Goal: Information Seeking & Learning: Learn about a topic

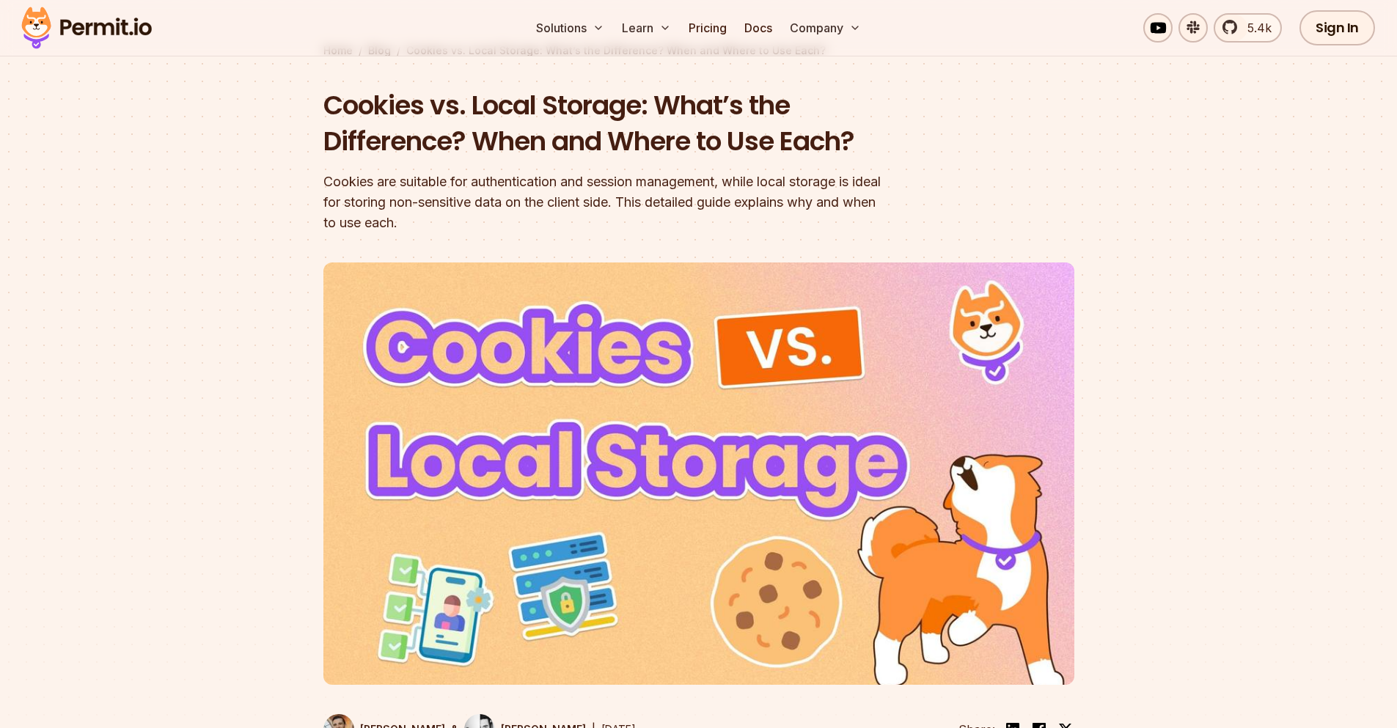
scroll to position [264, 0]
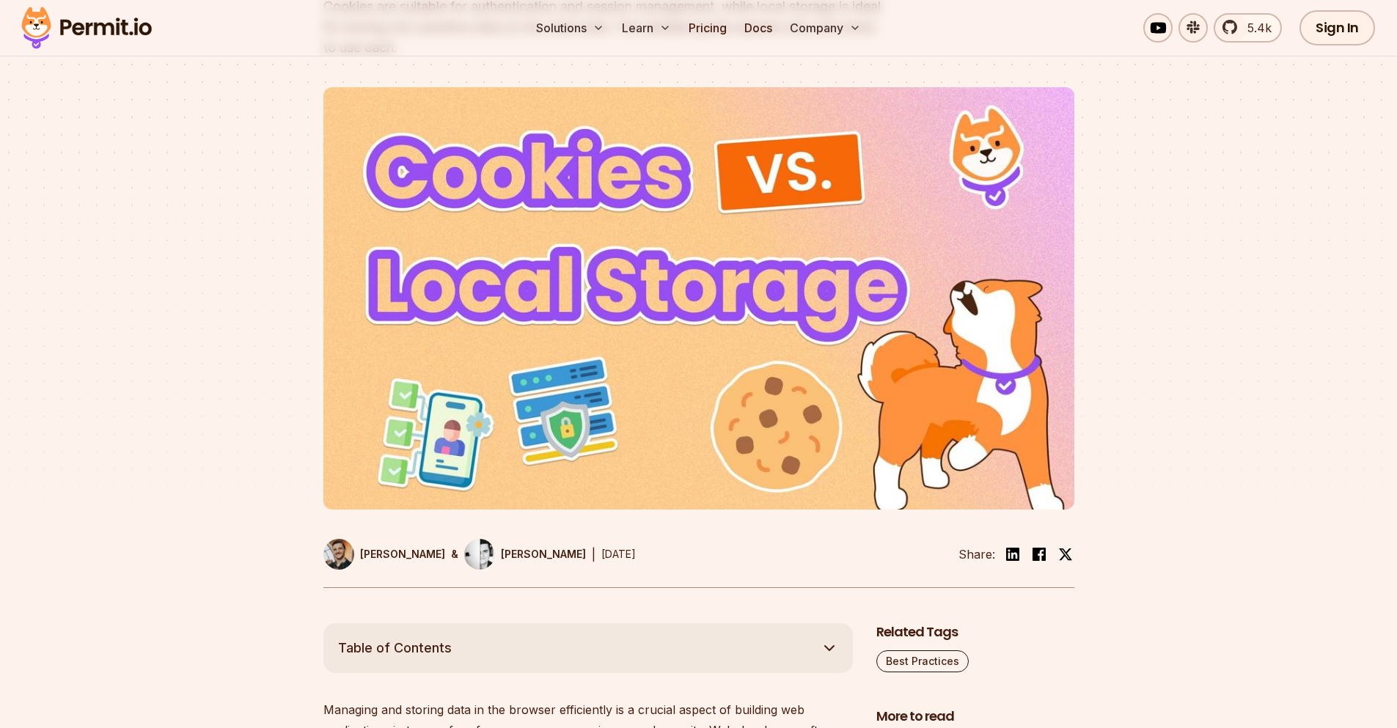
click at [740, 358] on img at bounding box center [699, 298] width 751 height 423
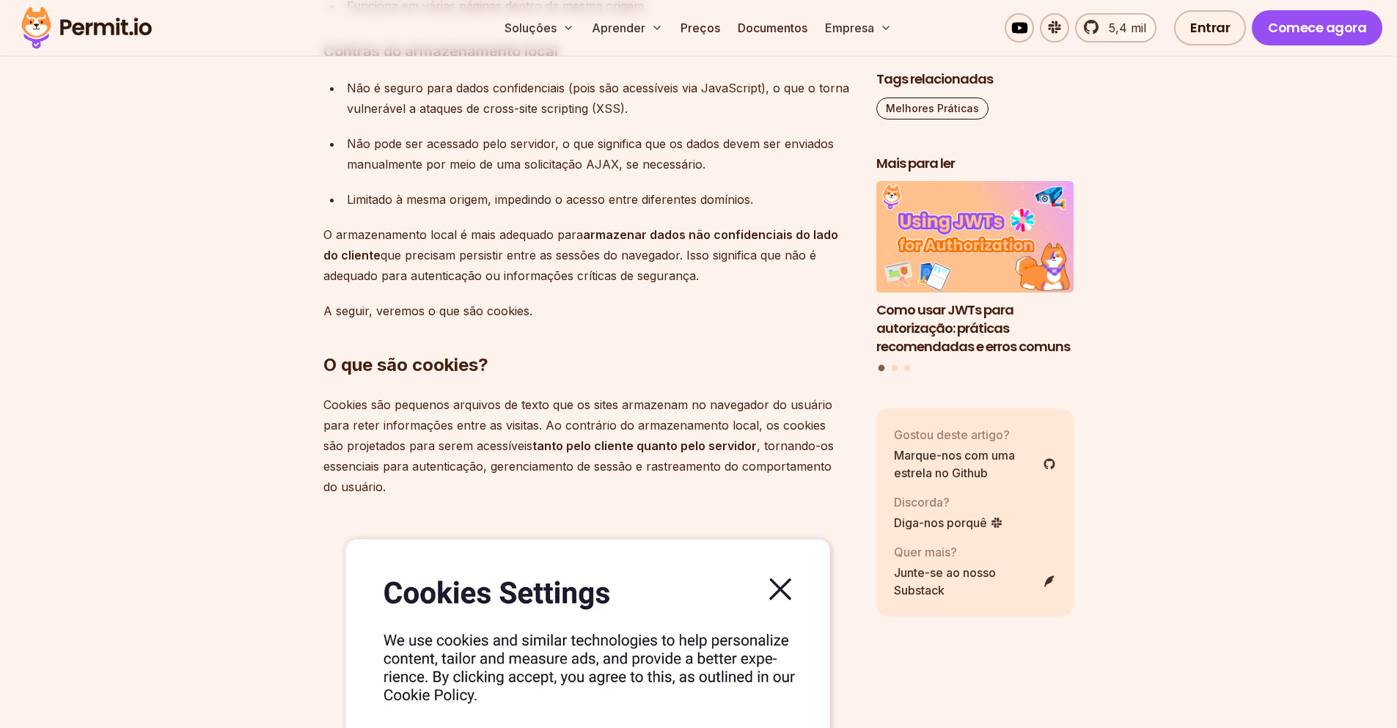
scroll to position [3307, 0]
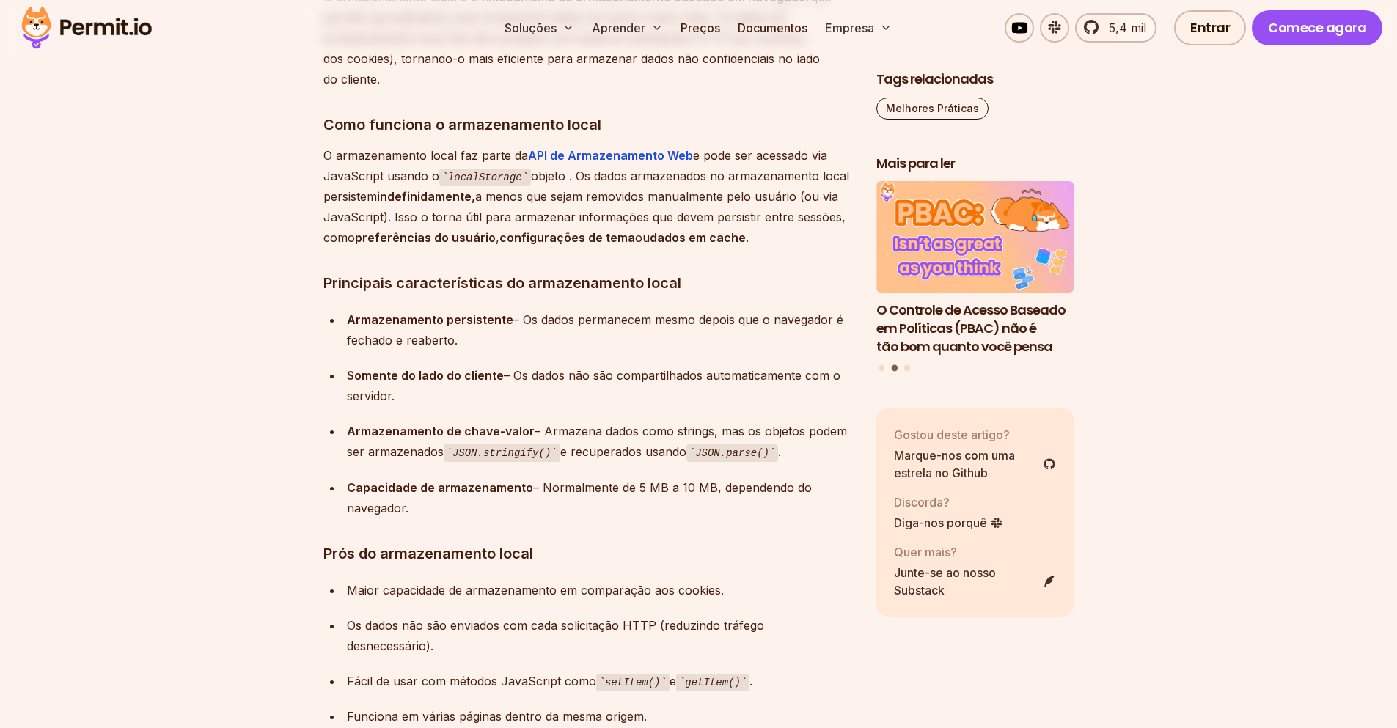
scroll to position [2251, 0]
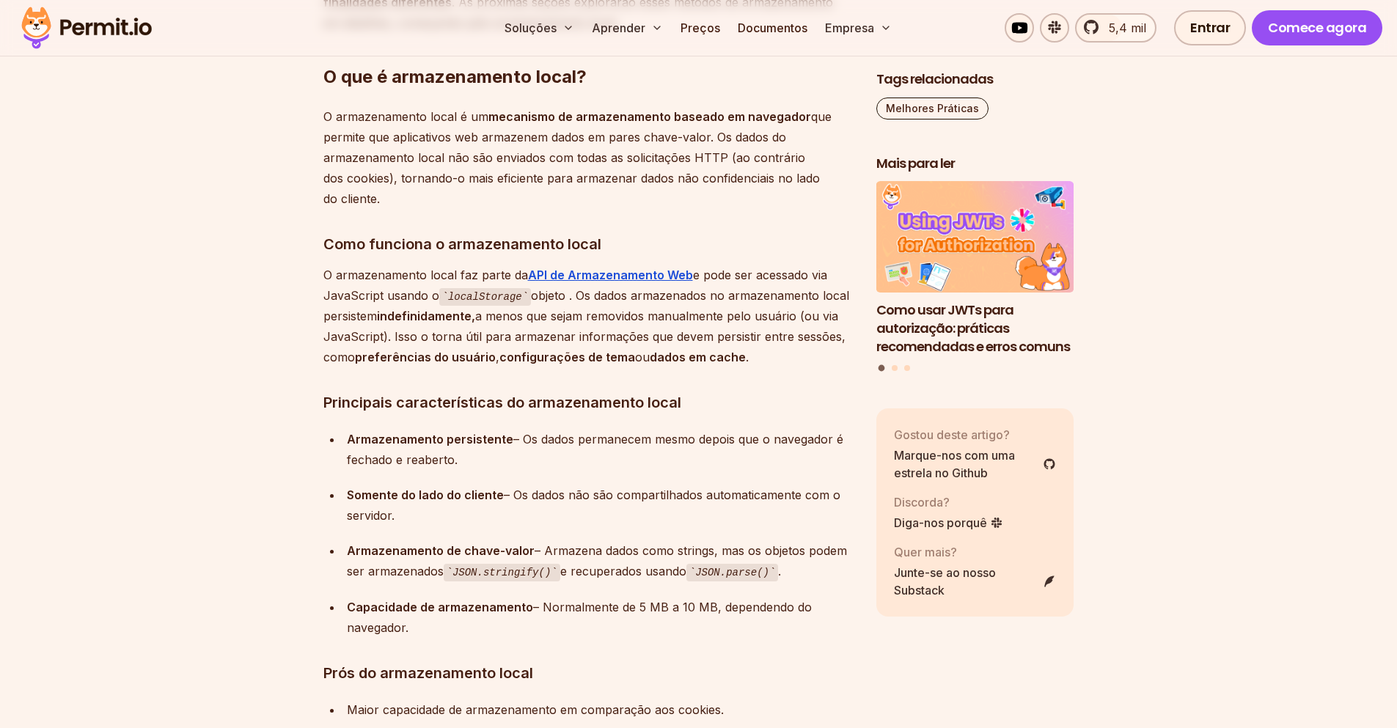
click at [480, 432] on font "Armazenamento persistente" at bounding box center [430, 439] width 167 height 15
click at [645, 429] on div "Armazenamento persistente – Os dados permanecem mesmo depois que o navegador é …" at bounding box center [600, 449] width 506 height 41
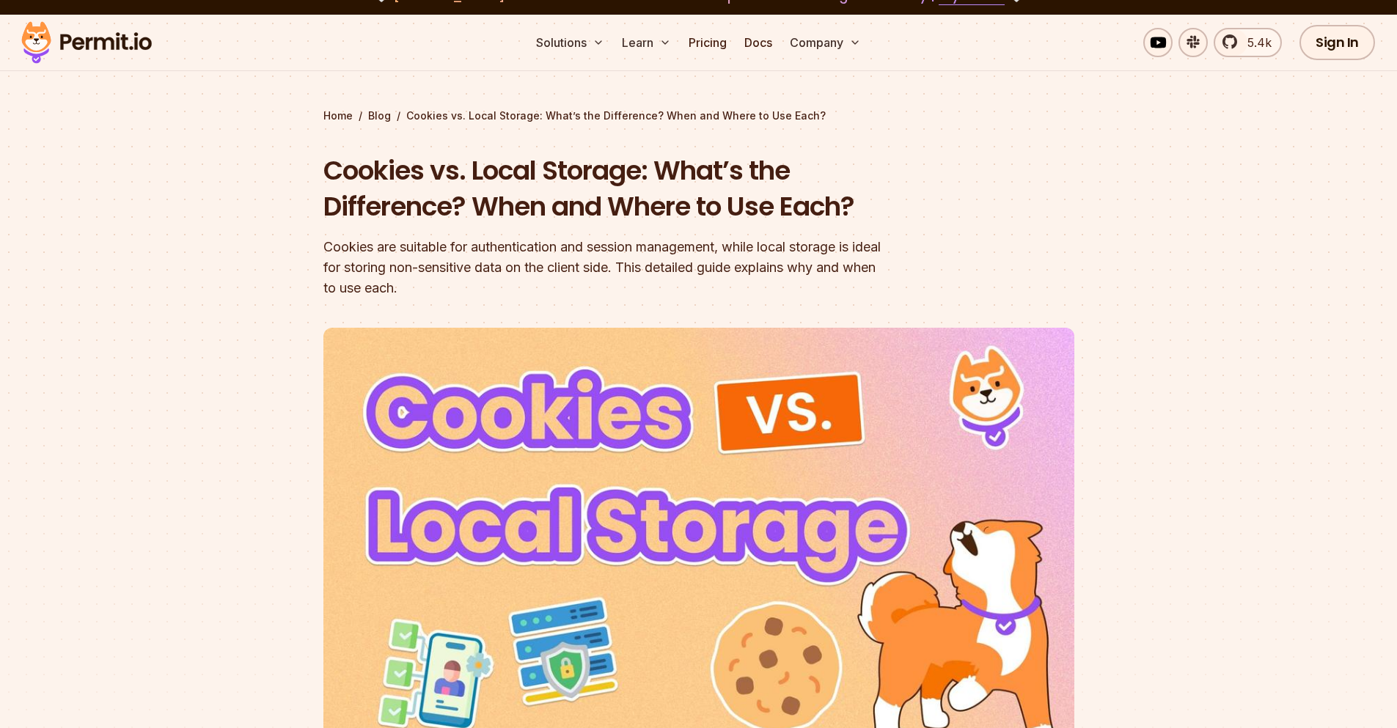
scroll to position [0, 0]
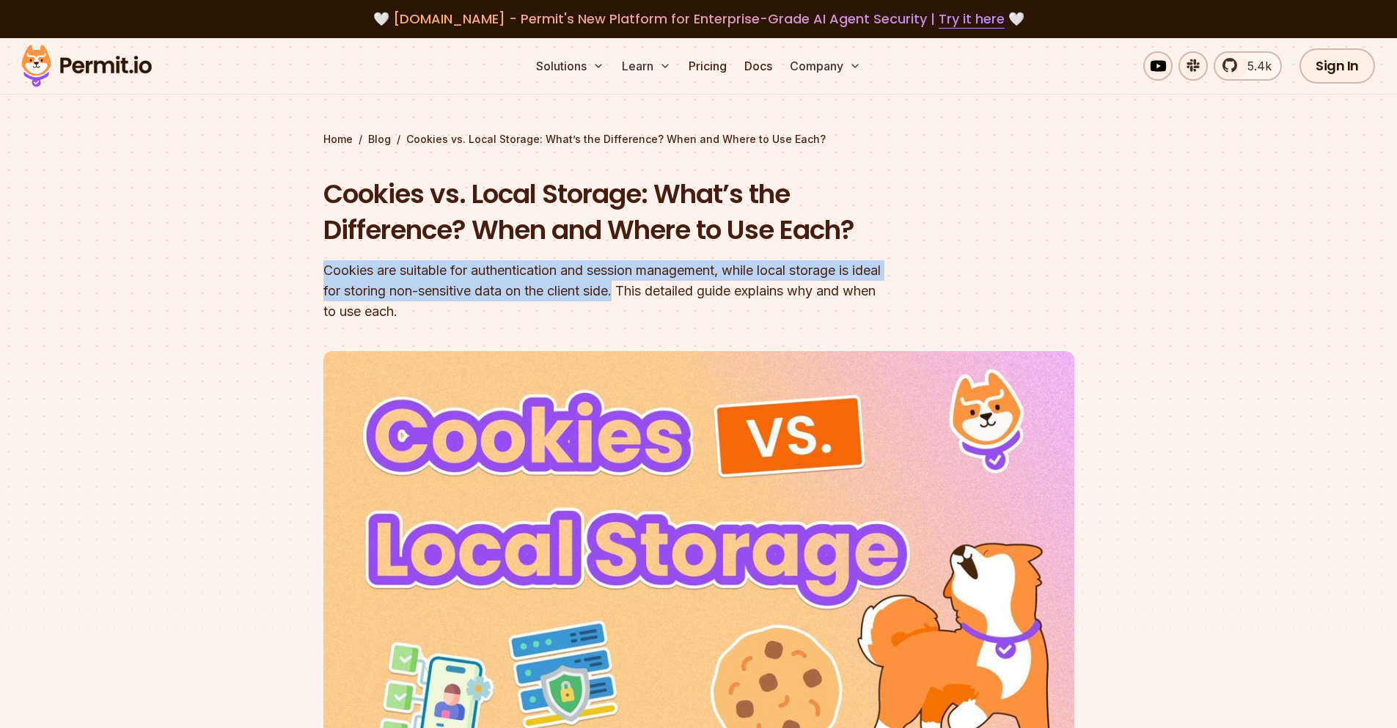
drag, startPoint x: 323, startPoint y: 274, endPoint x: 654, endPoint y: 299, distance: 331.8
click at [654, 292] on div "Cookies are suitable for authentication and session management, while local sto…" at bounding box center [605, 291] width 563 height 62
copy div "Cookies are suitable for authentication and session management, while local sto…"
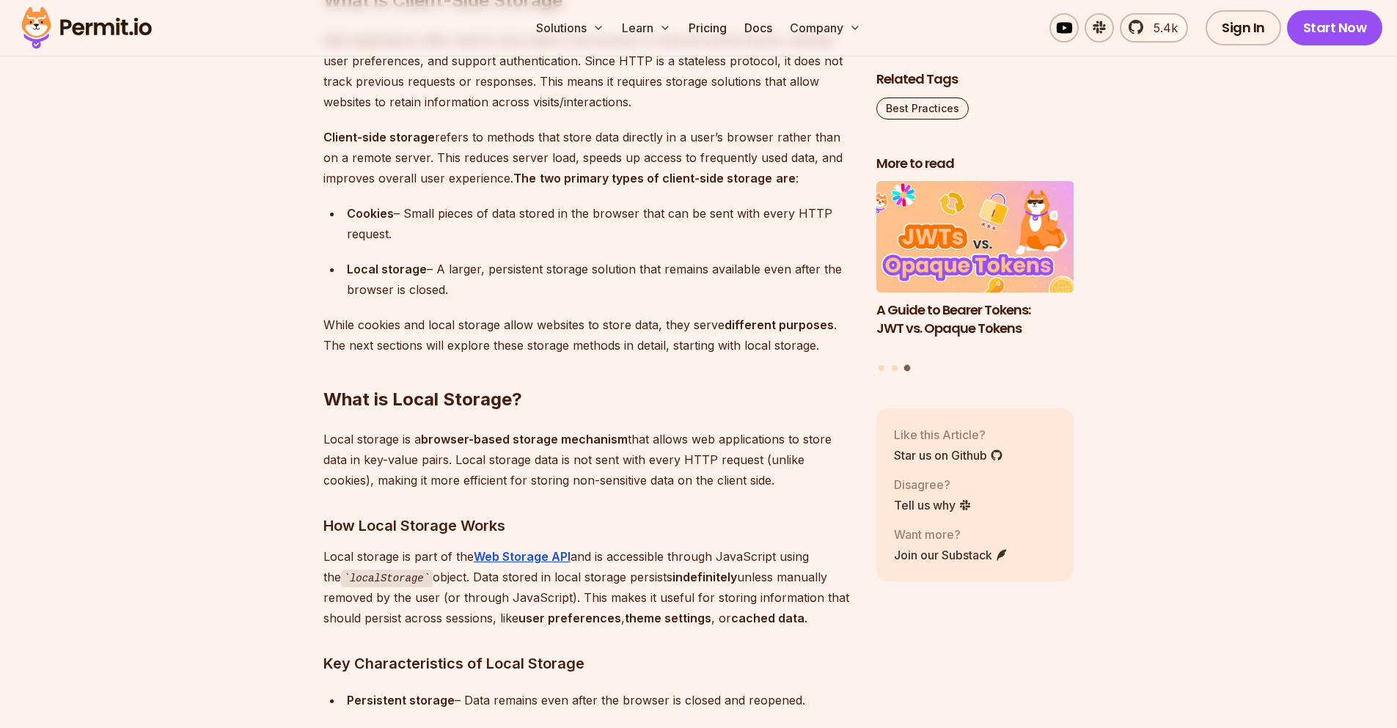
scroll to position [1849, 0]
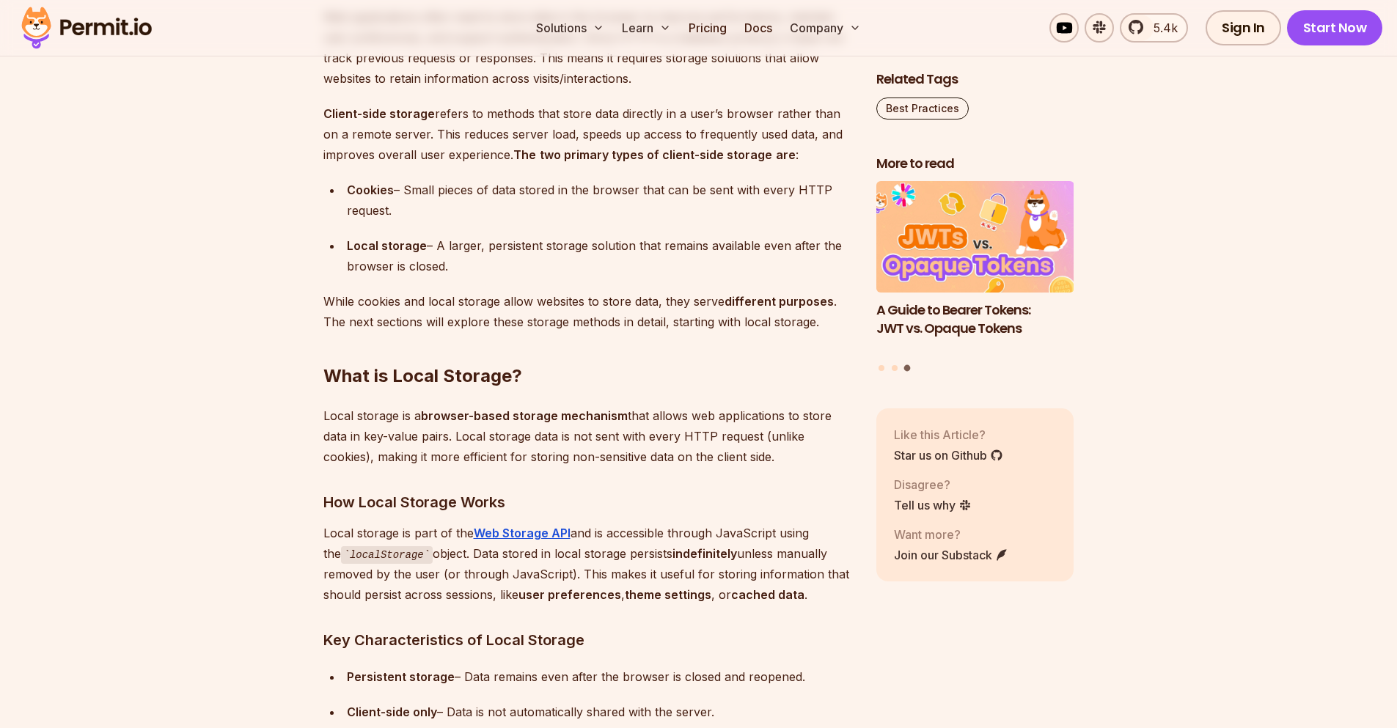
drag, startPoint x: 323, startPoint y: 418, endPoint x: 827, endPoint y: 449, distance: 504.9
click at [827, 449] on p "Local storage is a browser-based storage mechanism that allows web applications…" at bounding box center [589, 437] width 530 height 62
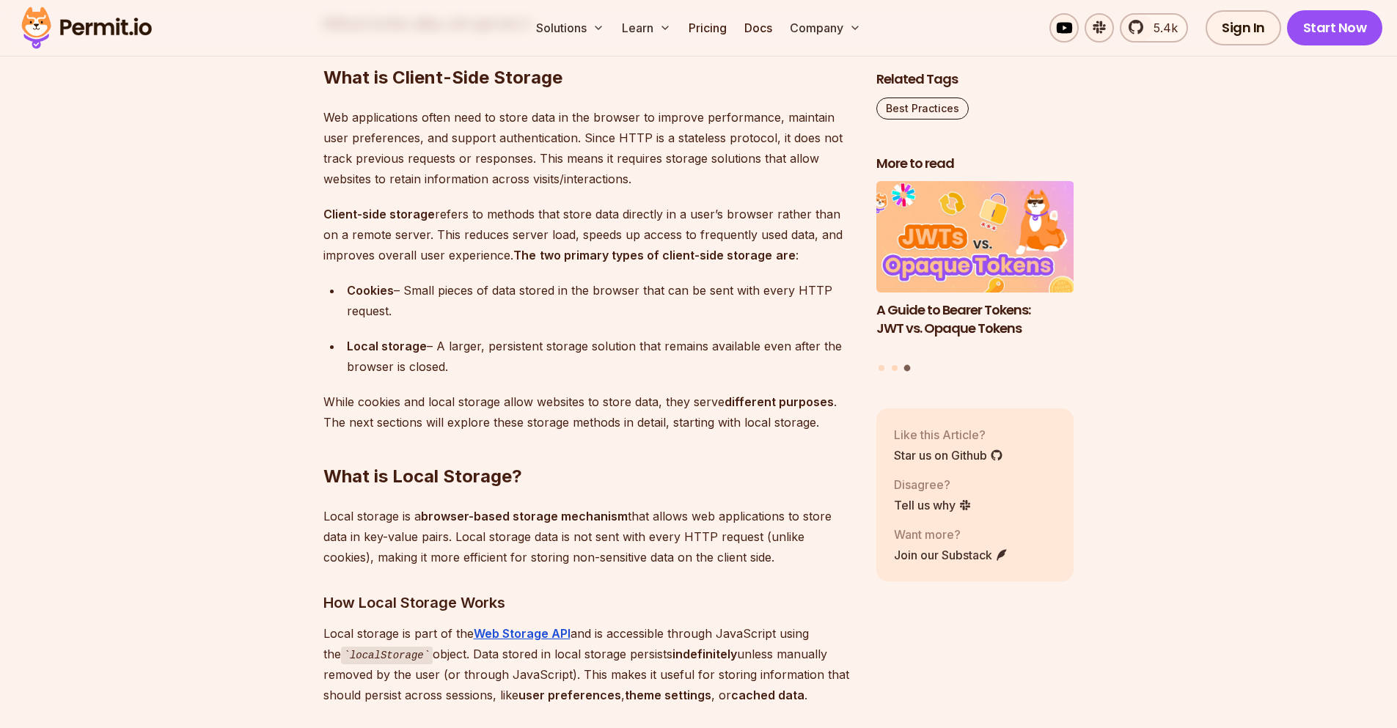
scroll to position [1585, 0]
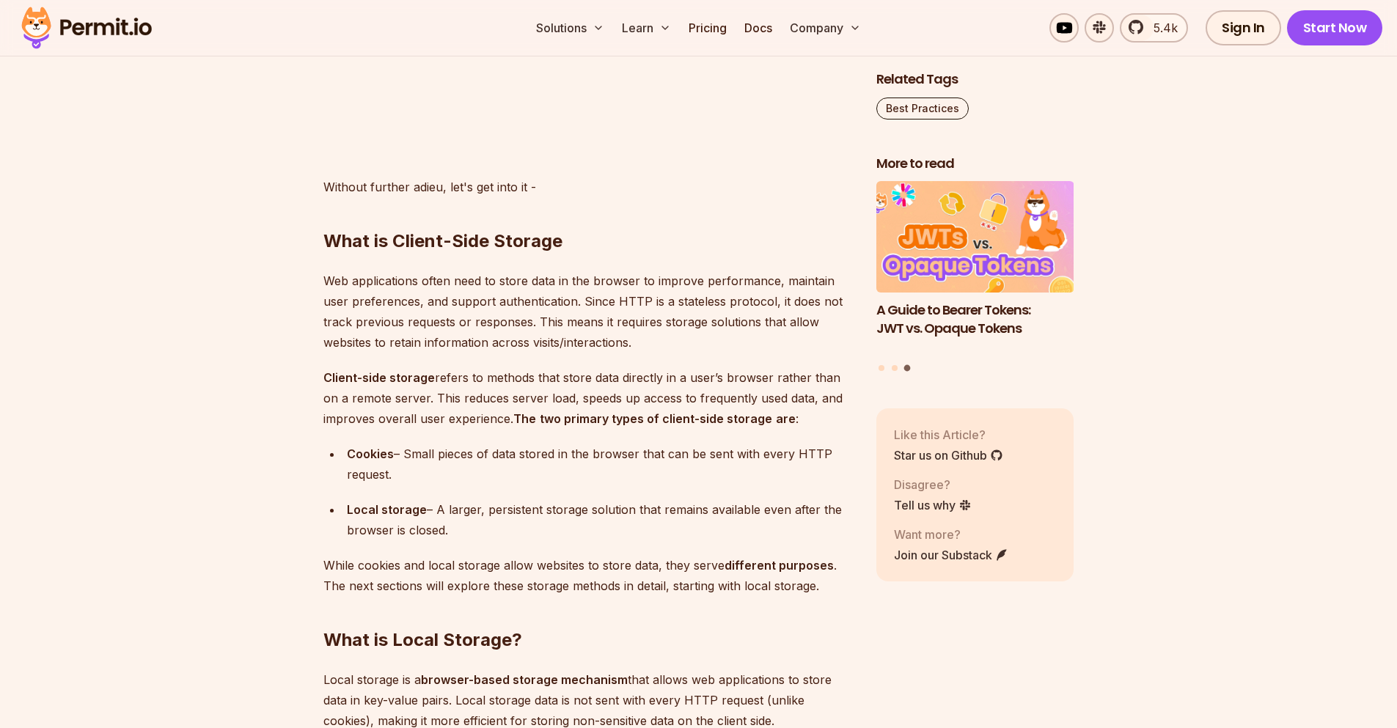
click at [509, 340] on p "Web applications often need to store data in the browser to improve performance…" at bounding box center [589, 312] width 530 height 82
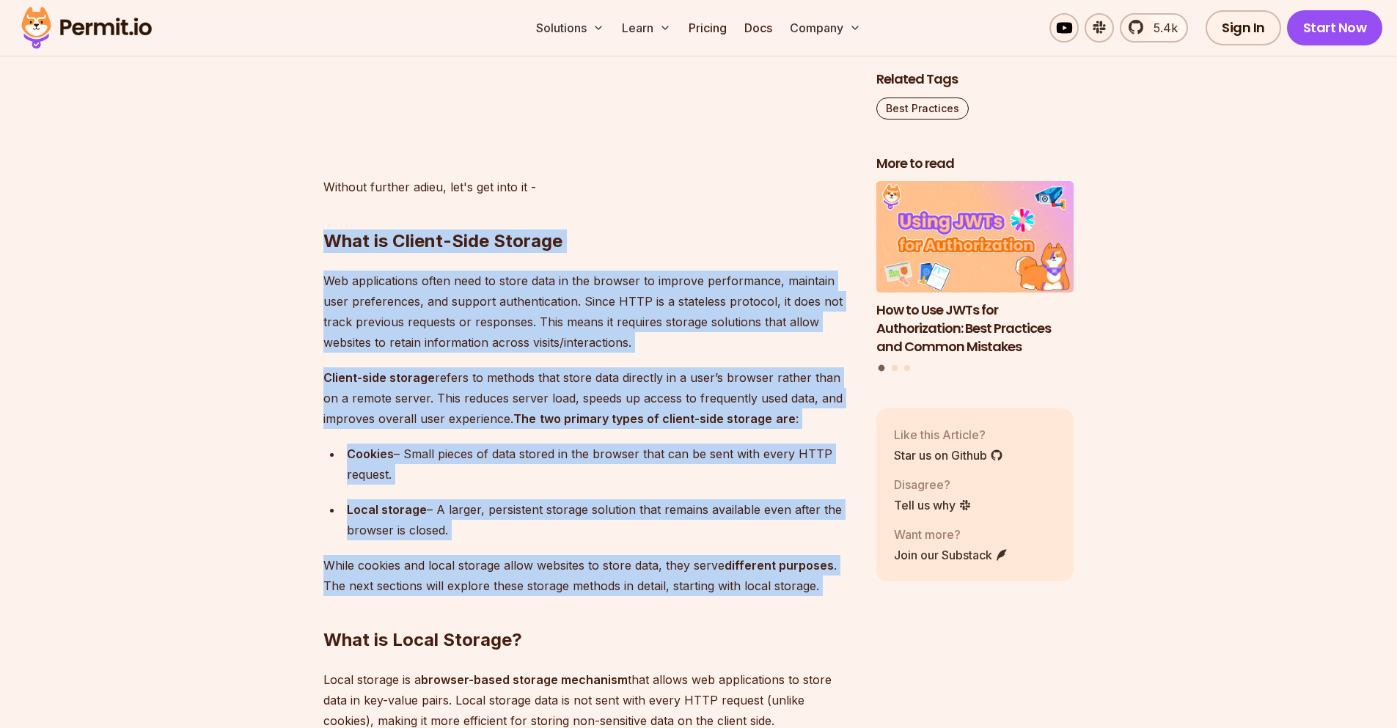
drag, startPoint x: 322, startPoint y: 235, endPoint x: 830, endPoint y: 585, distance: 617.6
copy div "Lore ip Dolors-Amet Consect Adi elitseddoeiu tempo inci ut labor etdo ma ali en…"
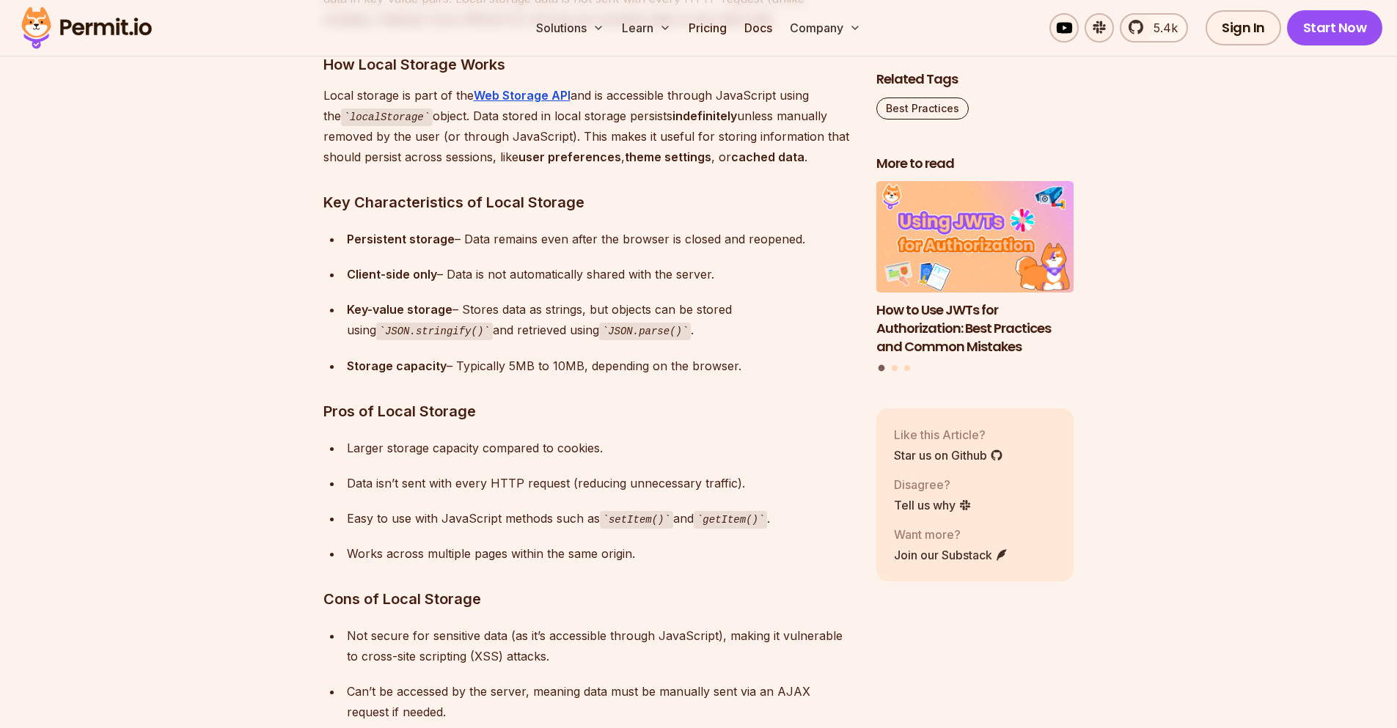
scroll to position [2201, 0]
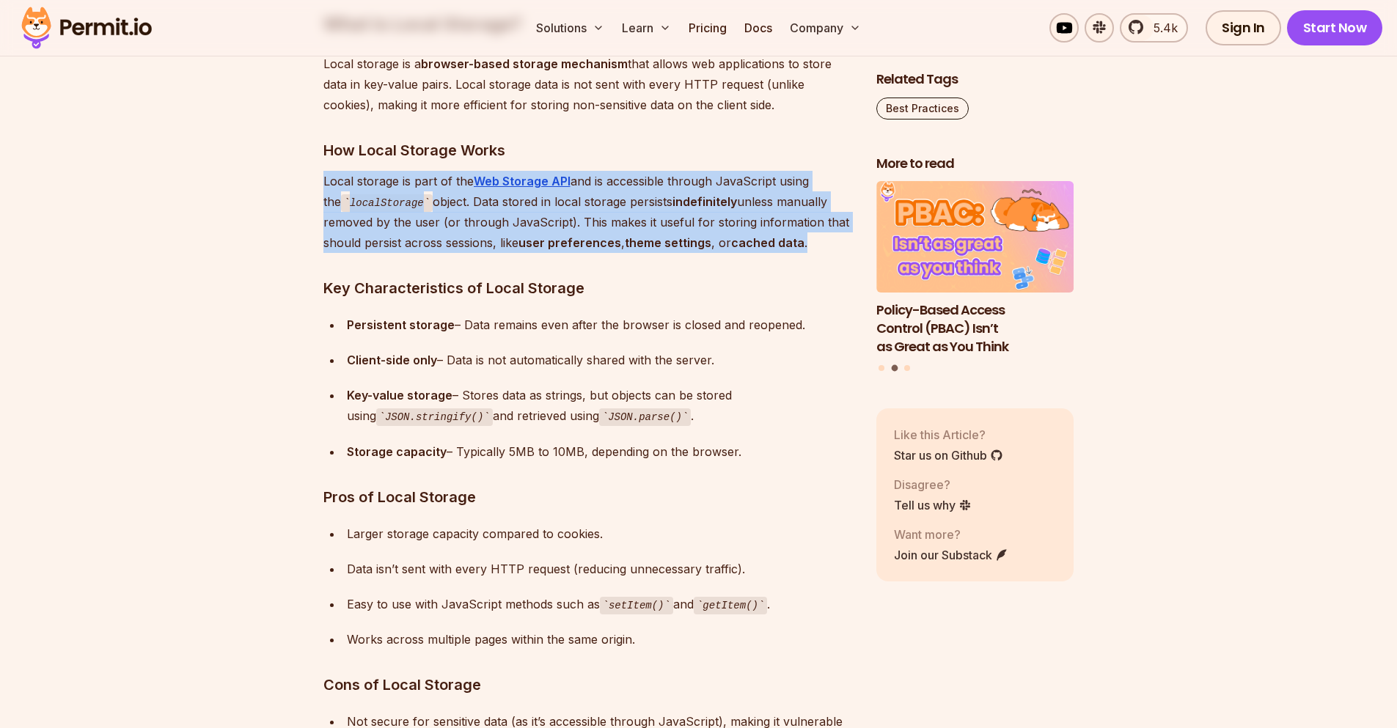
drag, startPoint x: 324, startPoint y: 184, endPoint x: 827, endPoint y: 244, distance: 506.0
click at [827, 244] on p "Local storage is part of the Web Storage API and is accessible through JavaScri…" at bounding box center [589, 212] width 530 height 83
copy p "Local storage is part of the Web Storage API and is accessible through JavaScri…"
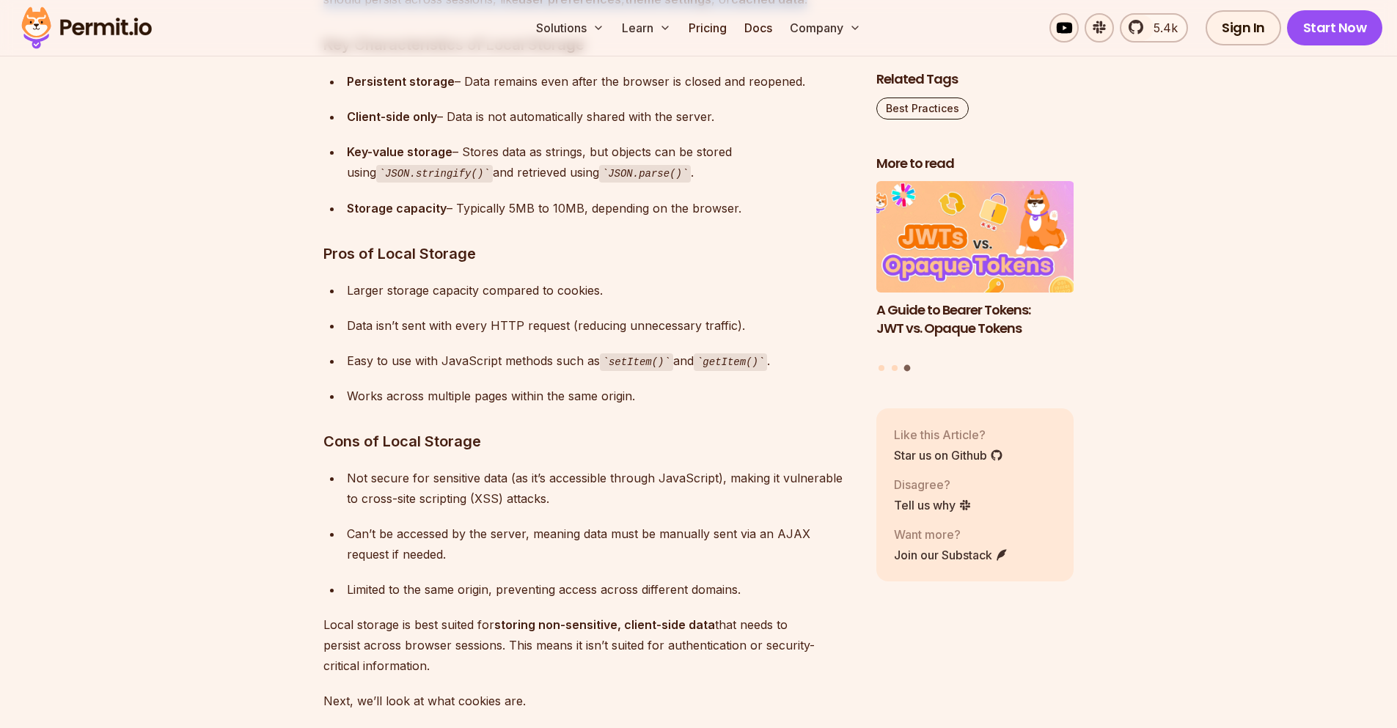
scroll to position [2553, 0]
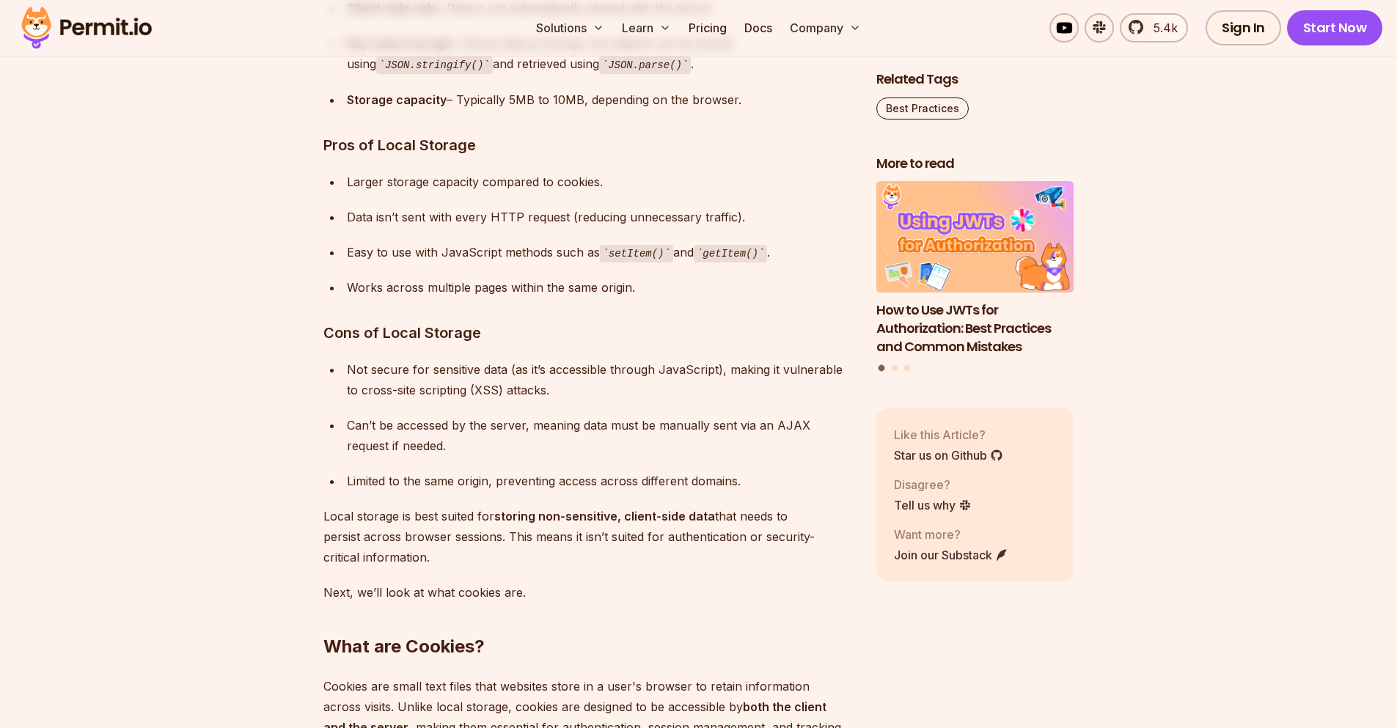
drag, startPoint x: 318, startPoint y: 518, endPoint x: 523, endPoint y: 565, distance: 210.0
copy p "Local storage is best suited for storing non-sensitive, client-side data that n…"
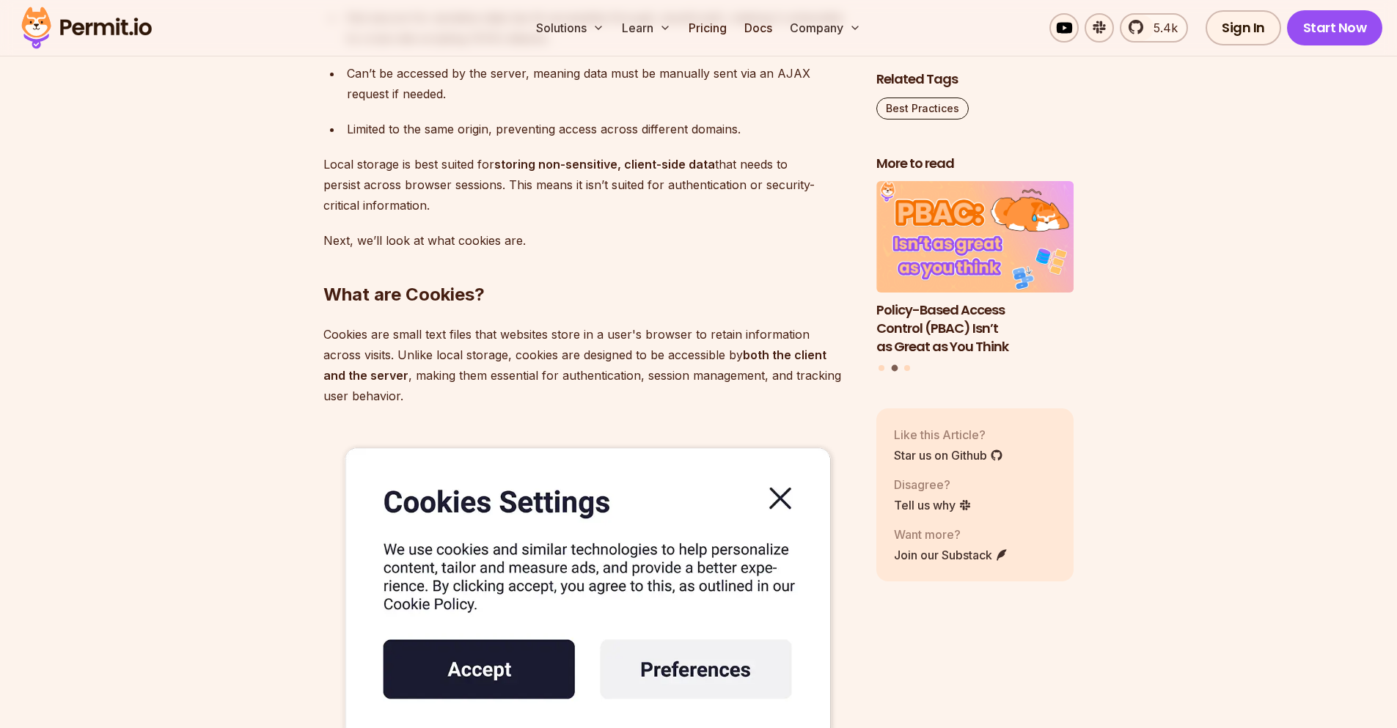
scroll to position [2993, 0]
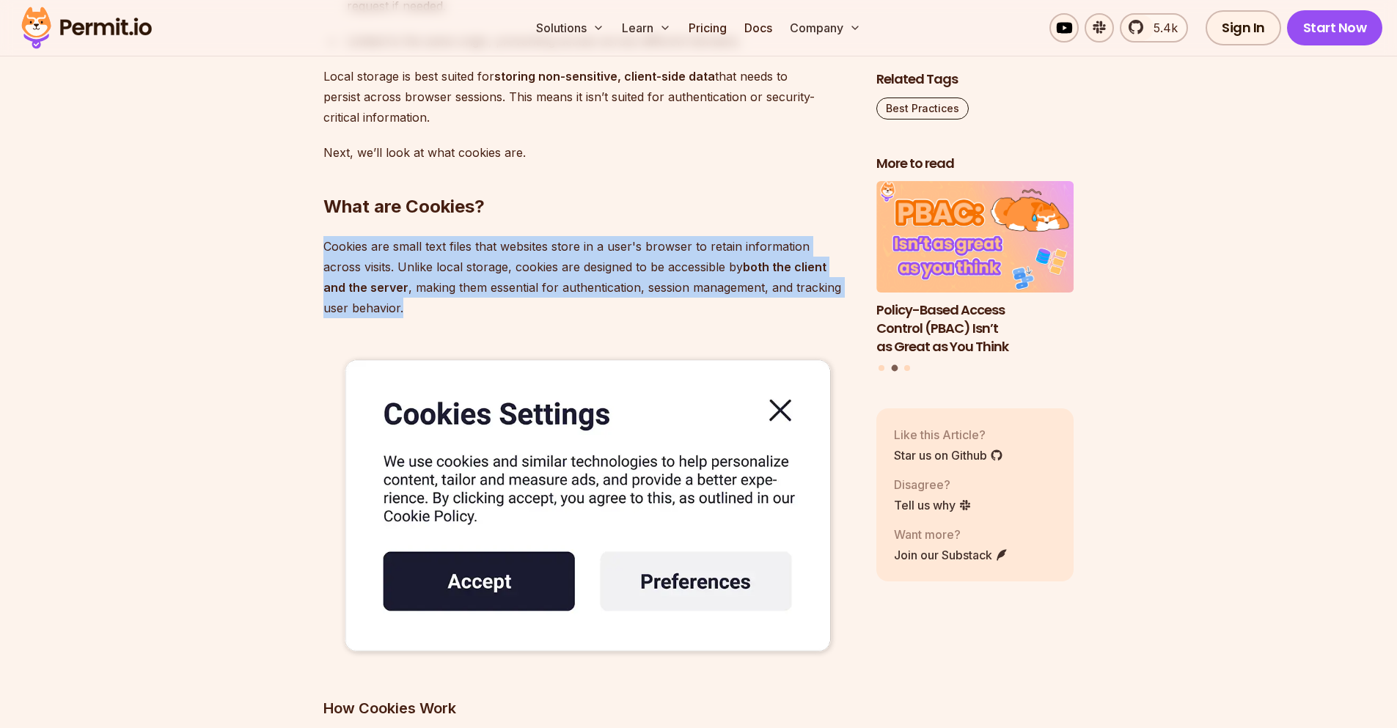
drag, startPoint x: 337, startPoint y: 264, endPoint x: 401, endPoint y: 307, distance: 77.1
click at [401, 307] on p "Cookies are small text files that websites store in a user's browser to retain …" at bounding box center [589, 277] width 530 height 82
copy p "Cookies are small text files that websites store in a user's browser to retain …"
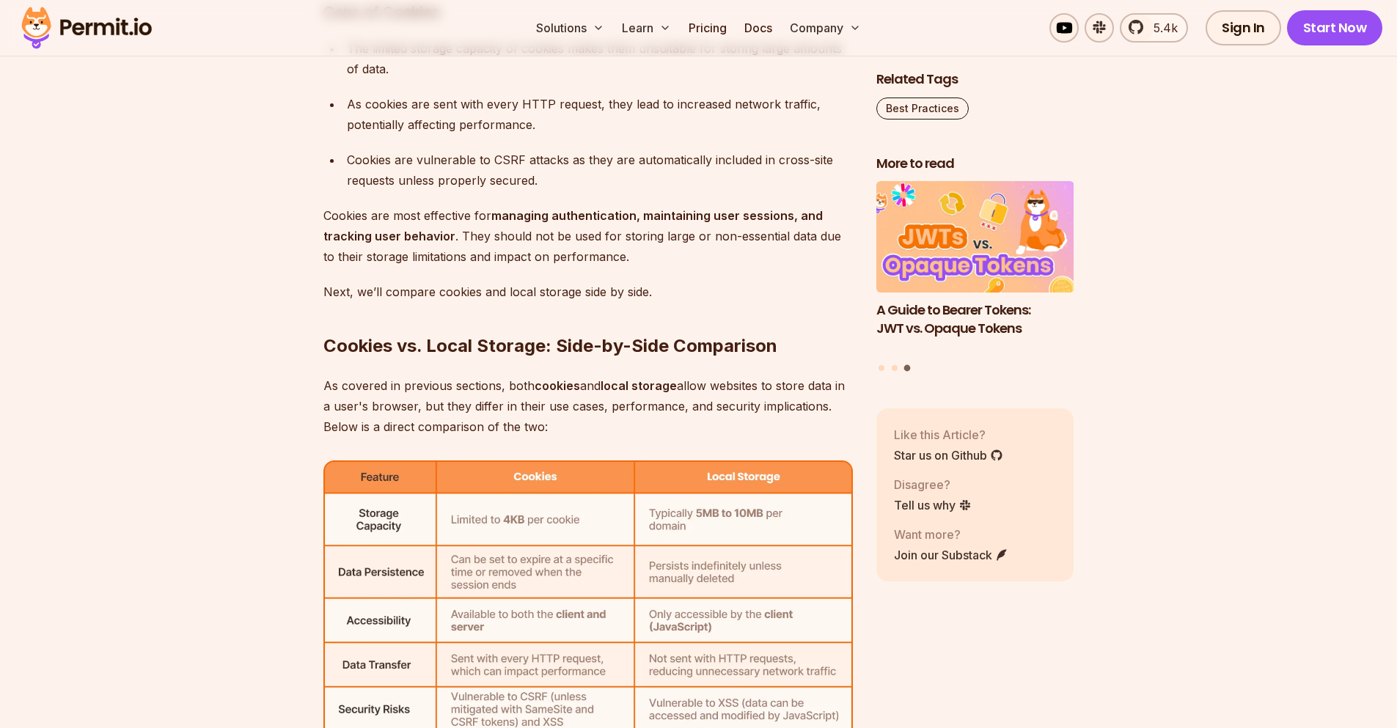
scroll to position [4842, 0]
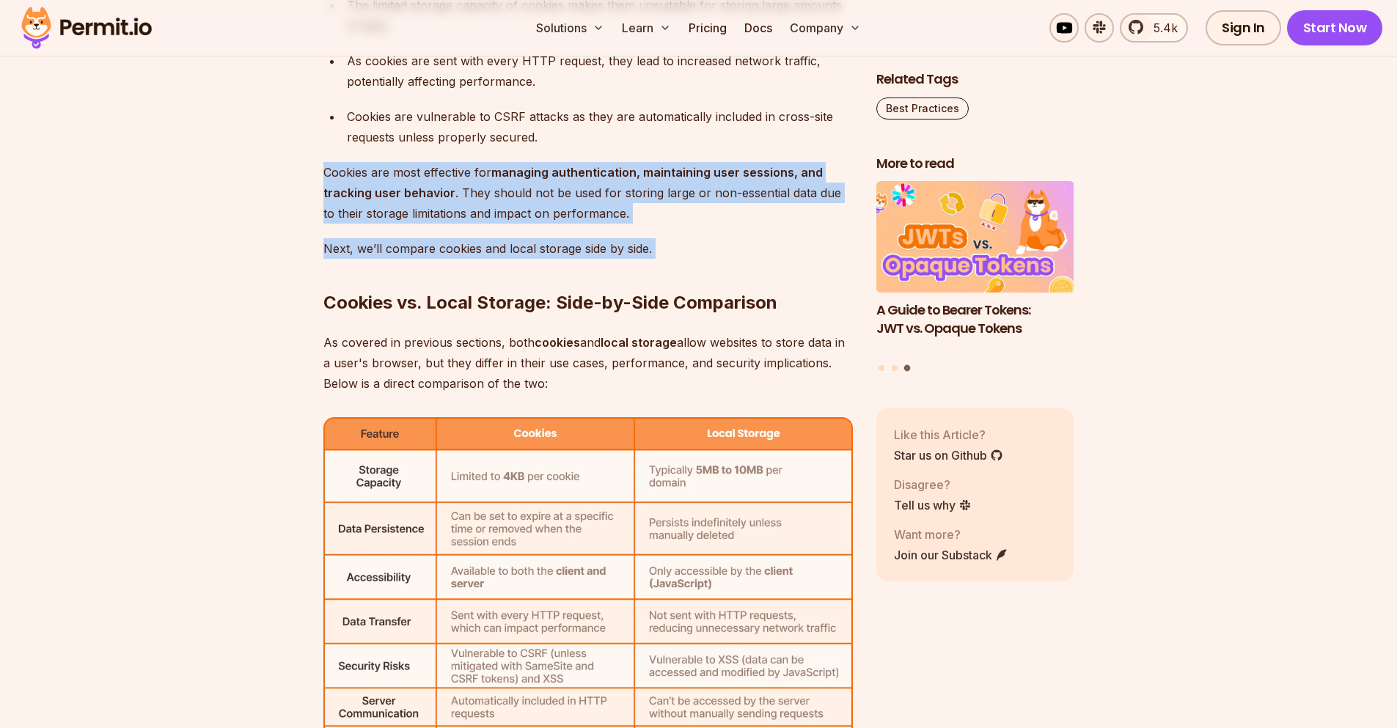
drag, startPoint x: 321, startPoint y: 171, endPoint x: 756, endPoint y: 257, distance: 442.8
click at [756, 257] on section "Table of Contents Managing and storing data in the browser efficiently is a cru…" at bounding box center [698, 385] width 1397 height 8678
click at [644, 213] on p "Cookies are most effective for managing authentication, maintaining user sessio…" at bounding box center [589, 193] width 530 height 62
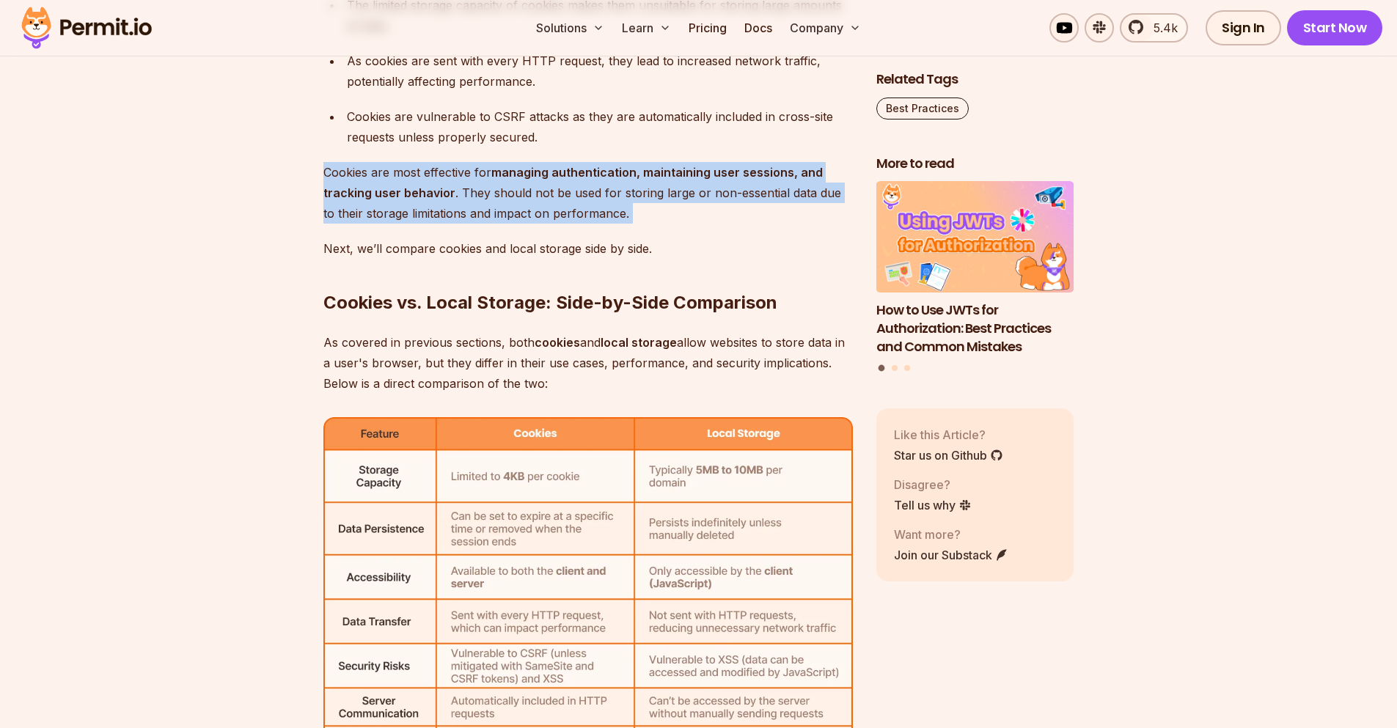
drag, startPoint x: 625, startPoint y: 213, endPoint x: 330, endPoint y: 177, distance: 297.1
click at [330, 177] on p "Cookies are most effective for managing authentication, maintaining user sessio…" at bounding box center [589, 193] width 530 height 62
